Goal: Share content

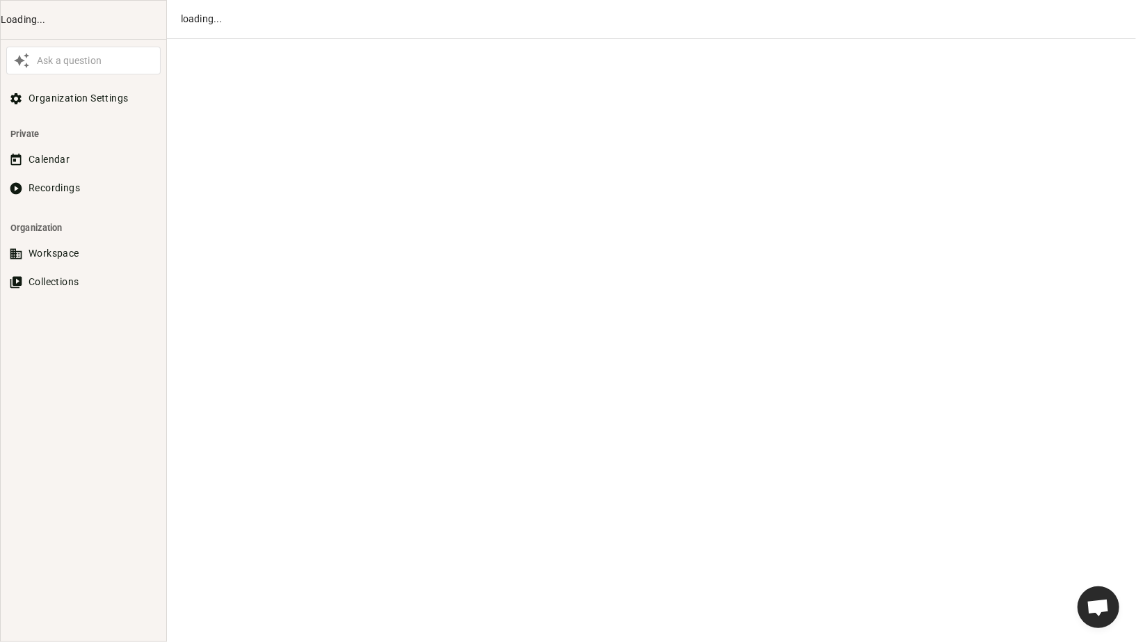
scroll to position [684, 0]
click at [79, 184] on button "Recordings" at bounding box center [83, 188] width 154 height 26
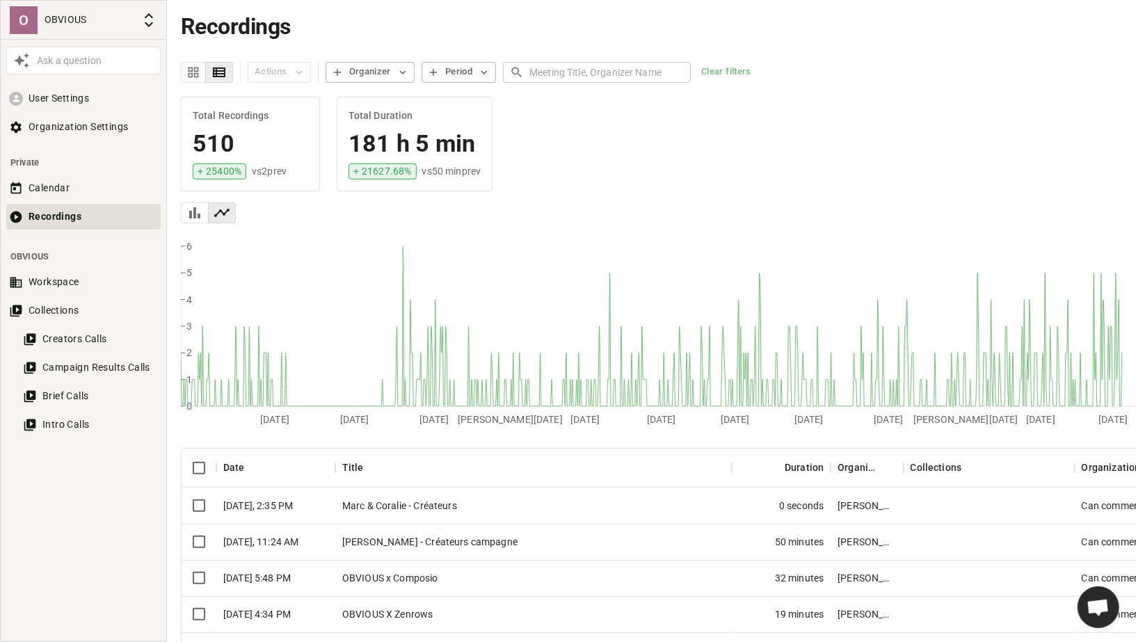
scroll to position [109, 0]
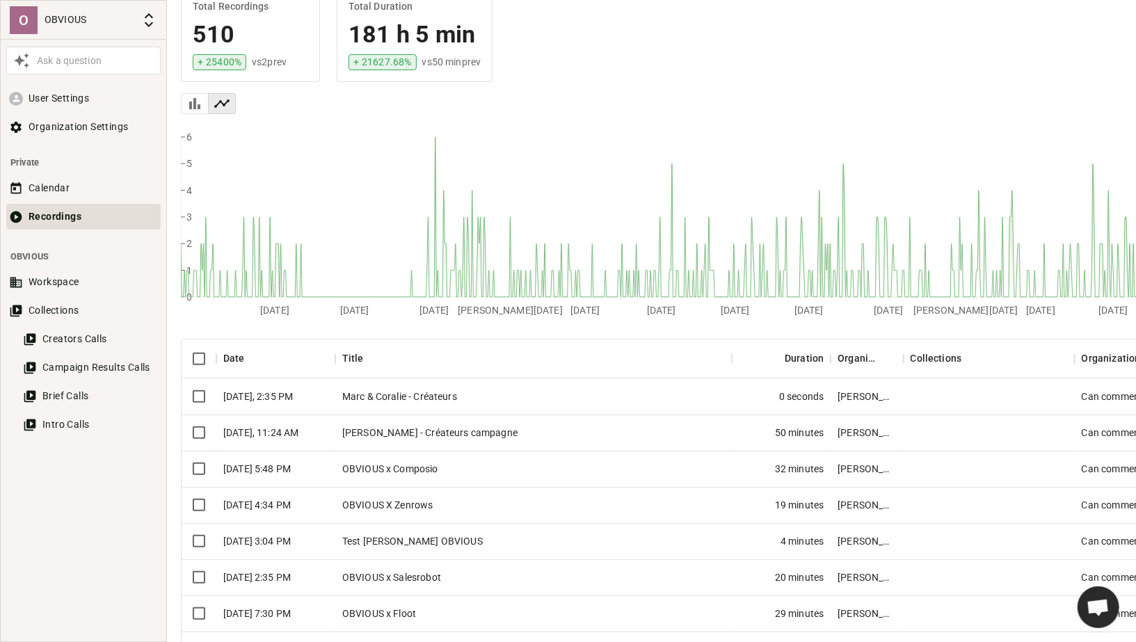
click at [388, 390] on div "Marc & Coralie - Créateurs" at bounding box center [533, 397] width 397 height 36
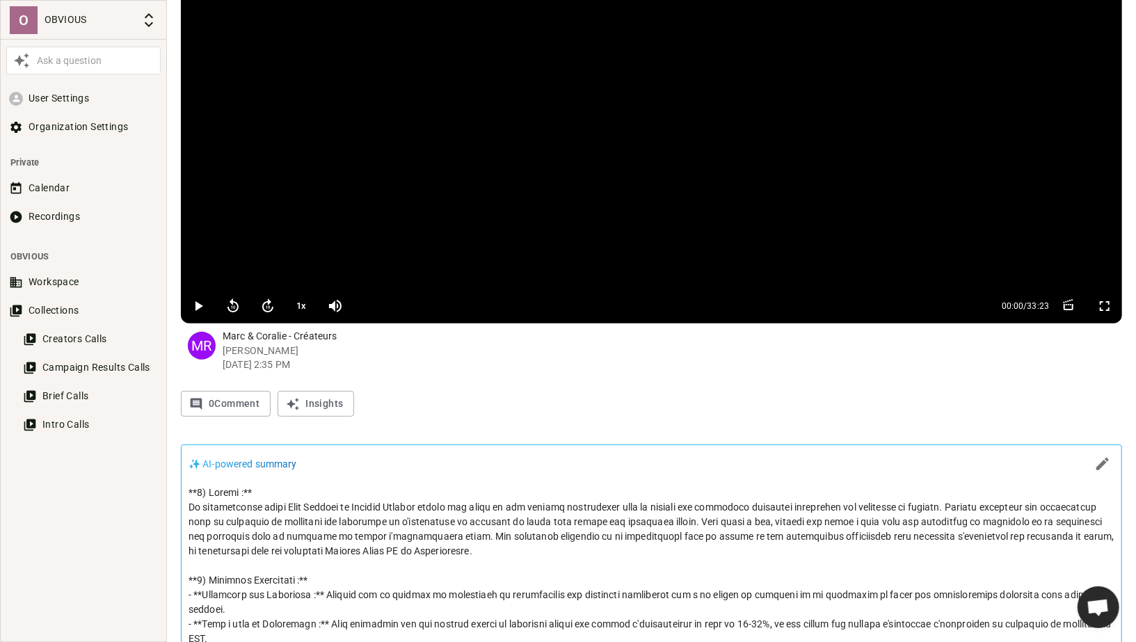
scroll to position [108, 0]
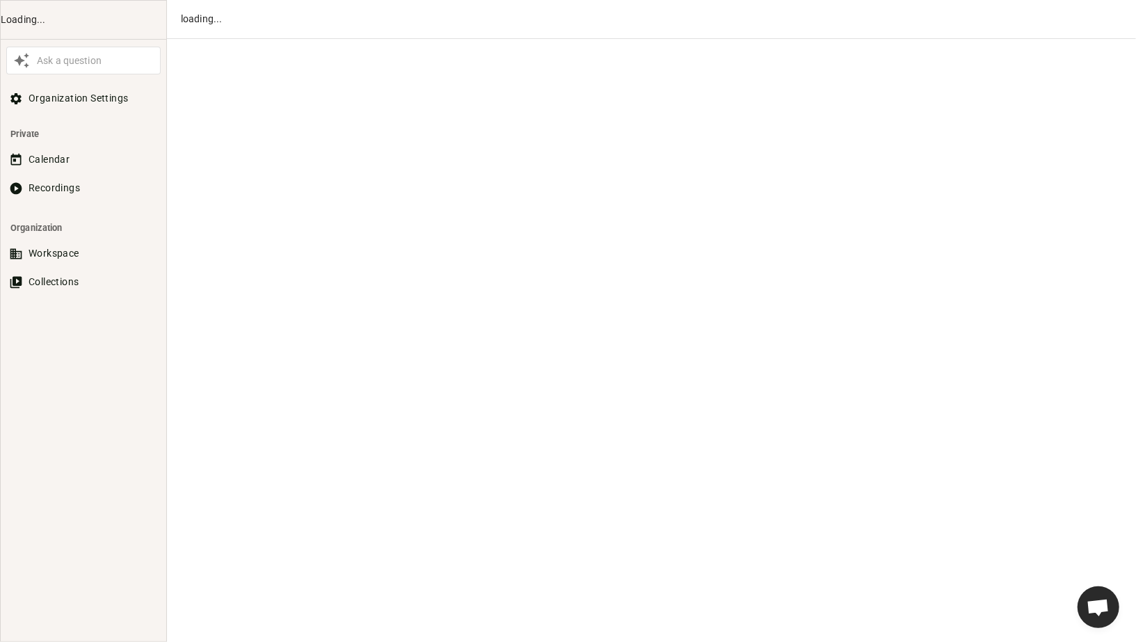
scroll to position [684, 0]
click at [88, 175] on button "Recordings" at bounding box center [83, 188] width 154 height 26
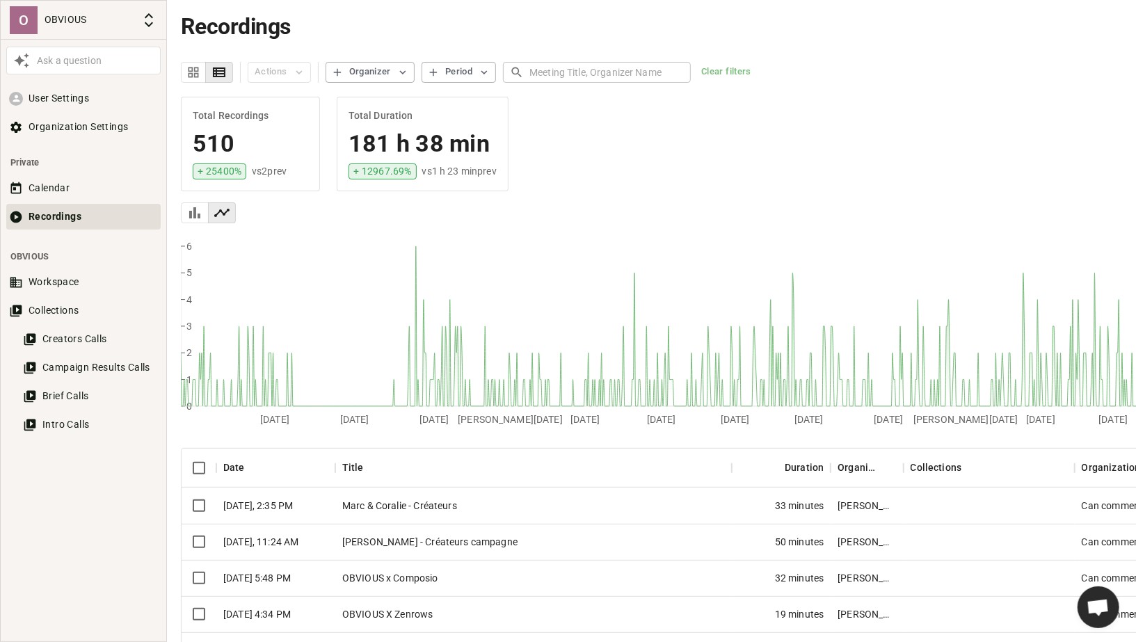
click at [489, 505] on div "Marc & Coralie - Créateurs" at bounding box center [533, 506] width 397 height 36
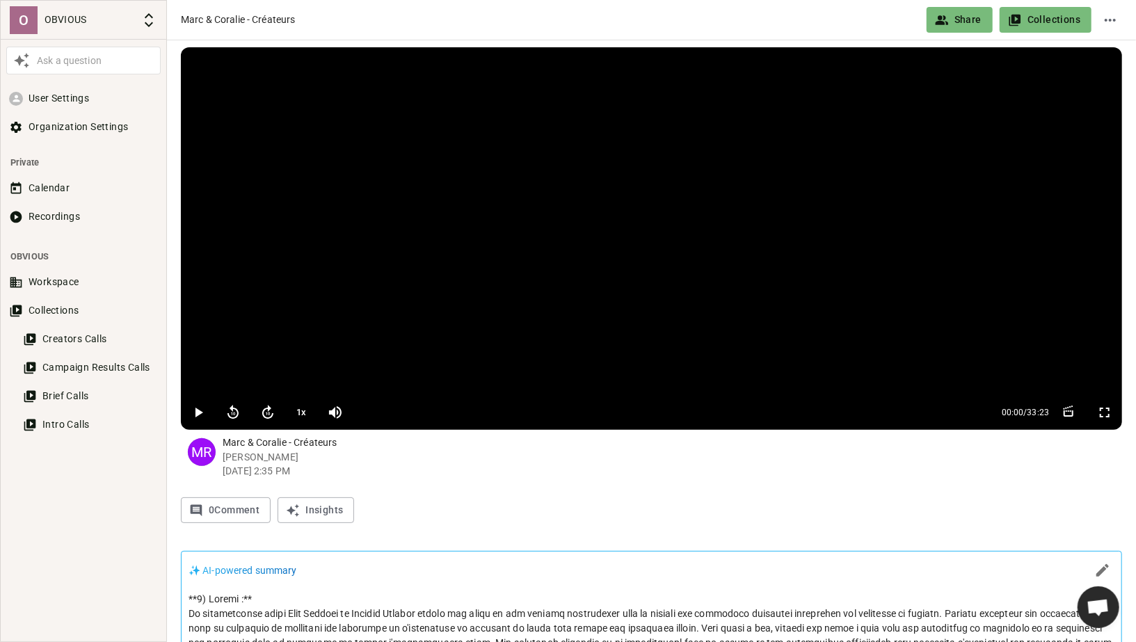
click at [957, 14] on button "Share" at bounding box center [960, 20] width 66 height 26
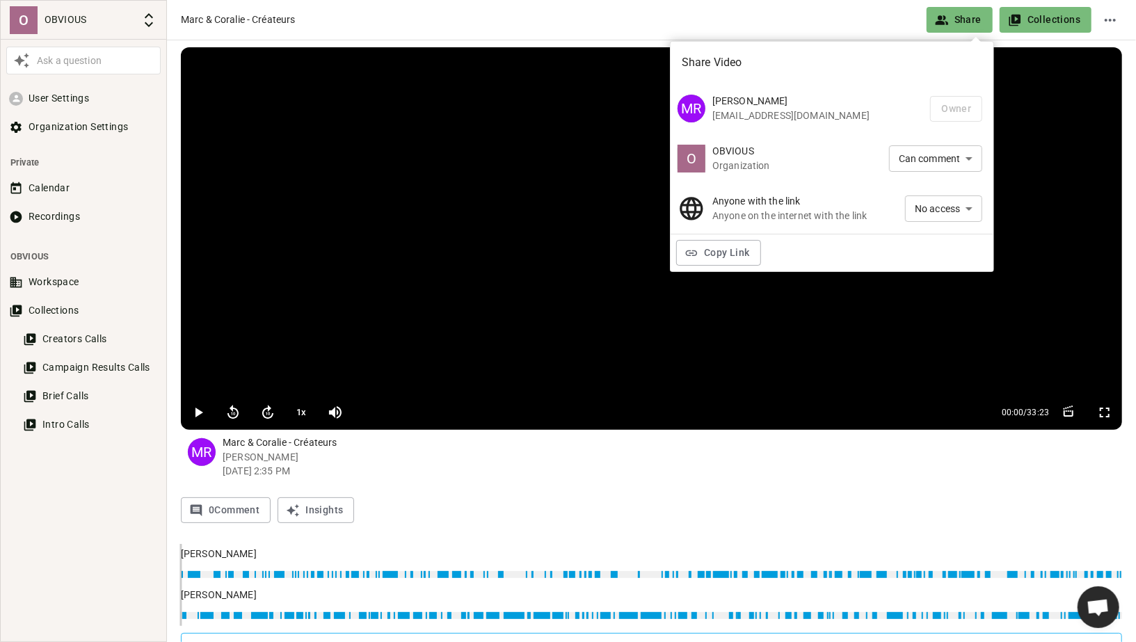
click at [928, 232] on li "Can view" at bounding box center [943, 233] width 77 height 23
type input "VIEW"
click at [731, 249] on button "Copy Link" at bounding box center [718, 253] width 85 height 26
